Goal: Task Accomplishment & Management: Use online tool/utility

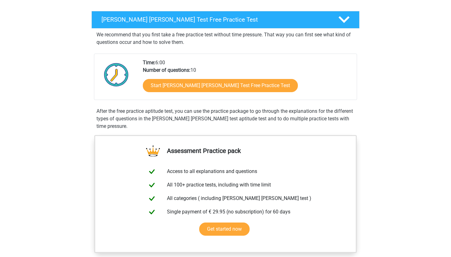
scroll to position [95, 0]
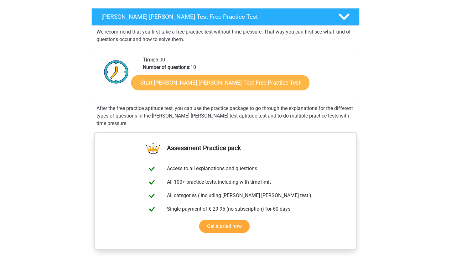
click at [197, 84] on link "Start [PERSON_NAME] [PERSON_NAME] Test Free Practice Test" at bounding box center [220, 82] width 178 height 15
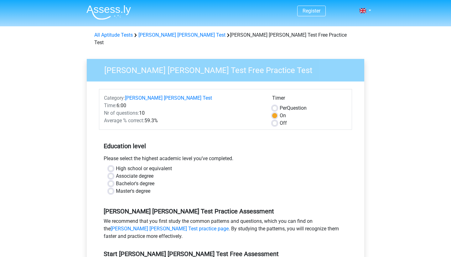
click at [280, 119] on label "Off" at bounding box center [283, 123] width 7 height 8
click at [275, 119] on input "Off" at bounding box center [274, 122] width 5 height 6
radio input "true"
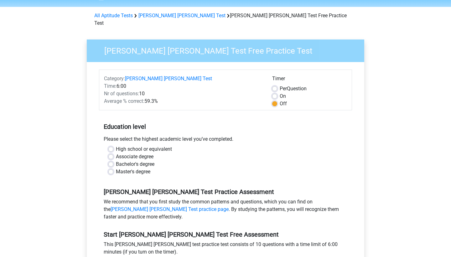
scroll to position [20, 0]
click at [116, 160] on label "Bachelor's degree" at bounding box center [135, 164] width 39 height 8
click at [111, 160] on input "Bachelor's degree" at bounding box center [110, 163] width 5 height 6
radio input "true"
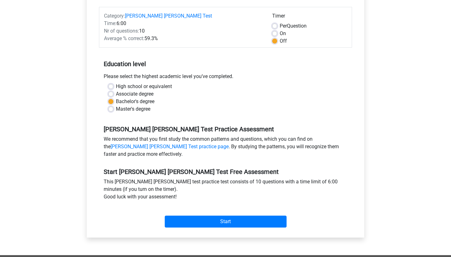
scroll to position [81, 0]
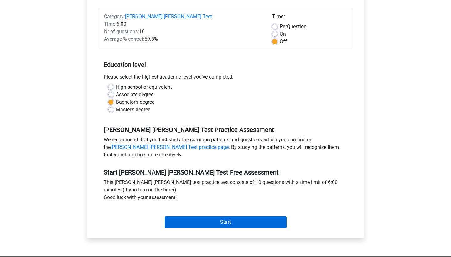
click at [234, 221] on input "Start" at bounding box center [226, 222] width 122 height 12
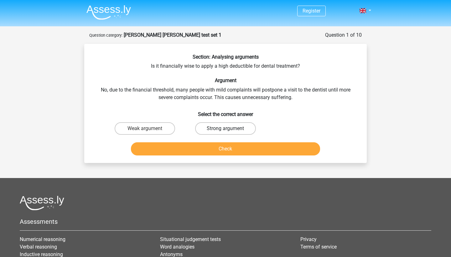
click at [240, 128] on label "Strong argument" at bounding box center [225, 128] width 60 height 13
click at [230, 128] on input "Strong argument" at bounding box center [228, 130] width 4 height 4
radio input "true"
click at [152, 128] on label "Weak argument" at bounding box center [145, 128] width 60 height 13
click at [149, 128] on input "Weak argument" at bounding box center [147, 130] width 4 height 4
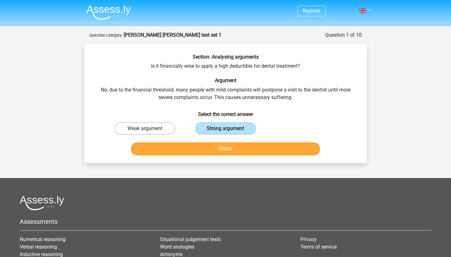
radio input "true"
click at [217, 149] on button "Check" at bounding box center [226, 148] width 190 height 13
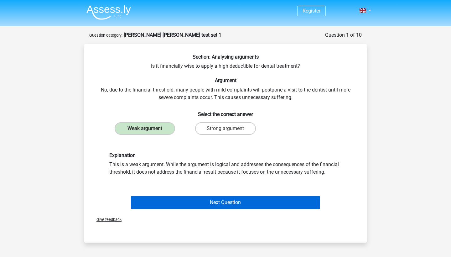
click at [228, 201] on button "Next Question" at bounding box center [226, 202] width 190 height 13
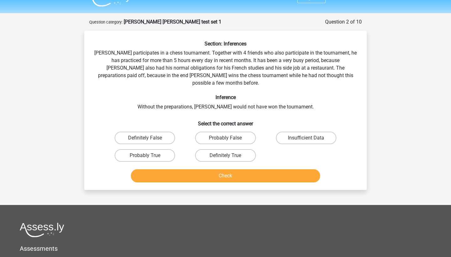
scroll to position [12, 0]
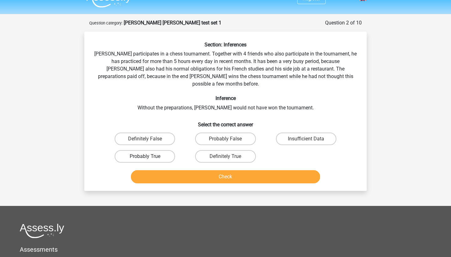
click at [145, 150] on label "Probably True" at bounding box center [145, 156] width 60 height 13
click at [145, 156] on input "Probably True" at bounding box center [147, 158] width 4 height 4
radio input "true"
click at [213, 170] on button "Check" at bounding box center [226, 176] width 190 height 13
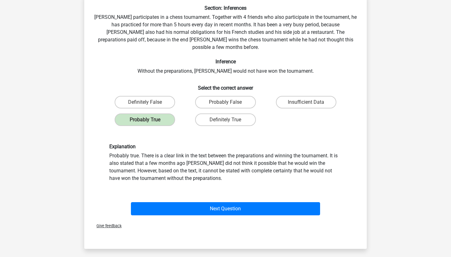
scroll to position [52, 0]
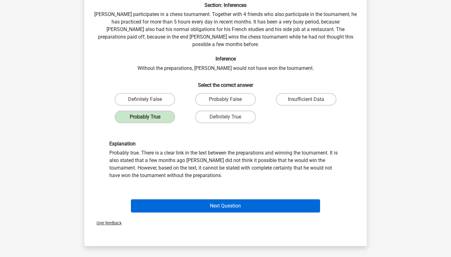
click at [260, 199] on button "Next Question" at bounding box center [226, 205] width 190 height 13
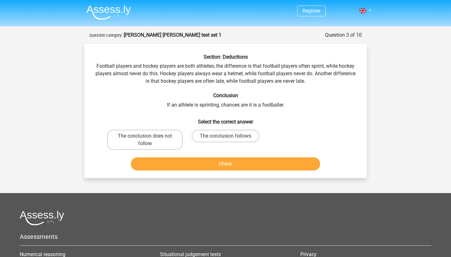
scroll to position [0, 0]
click at [219, 139] on label "The conclusion follows" at bounding box center [226, 136] width 68 height 13
click at [226, 139] on input "The conclusion follows" at bounding box center [228, 138] width 4 height 4
radio input "true"
click at [225, 164] on button "Check" at bounding box center [226, 163] width 190 height 13
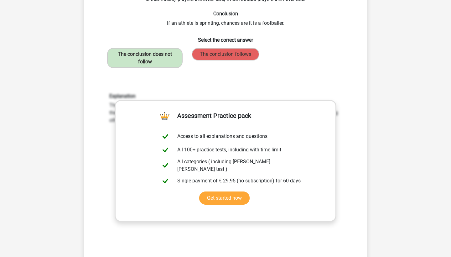
scroll to position [84, 0]
